Goal: Transaction & Acquisition: Download file/media

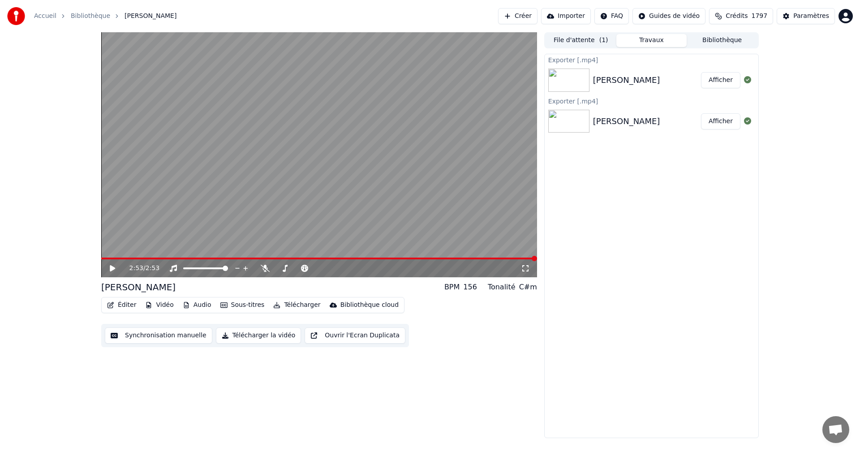
click at [731, 76] on button "Afficher" at bounding box center [720, 80] width 39 height 16
click at [719, 86] on button "Afficher" at bounding box center [720, 80] width 39 height 16
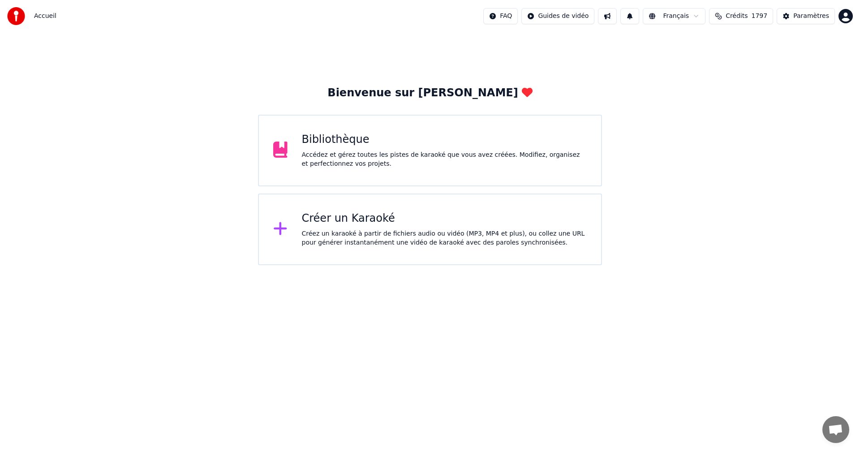
click at [435, 145] on div "Bibliothèque" at bounding box center [444, 140] width 285 height 14
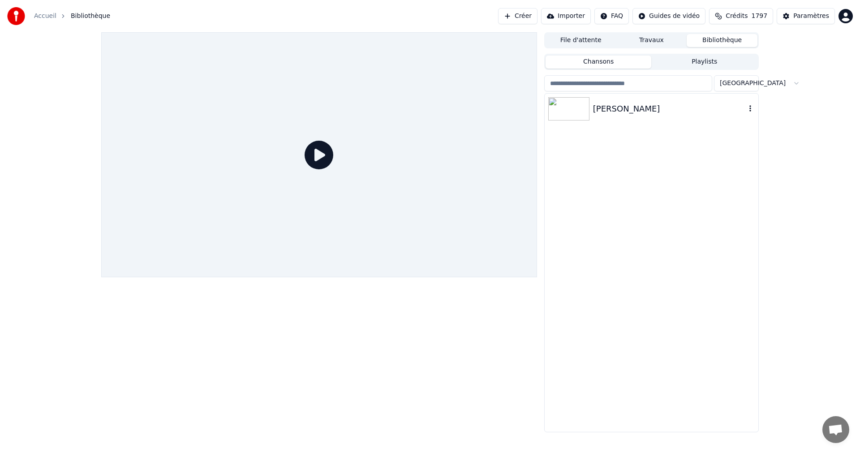
click at [574, 116] on img at bounding box center [568, 108] width 41 height 23
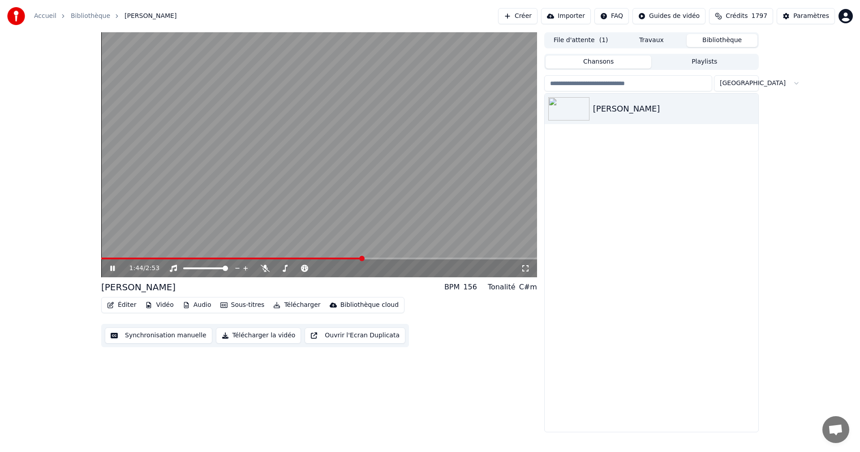
click at [247, 333] on button "Télécharger la vidéo" at bounding box center [259, 335] width 86 height 16
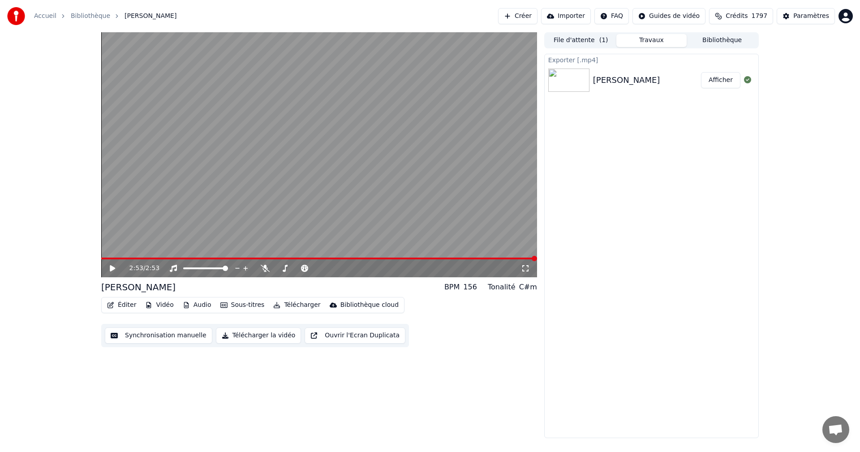
click at [275, 334] on button "Télécharger la vidéo" at bounding box center [259, 335] width 86 height 16
click at [710, 79] on button "Afficher" at bounding box center [720, 80] width 39 height 16
